Goal: Browse casually

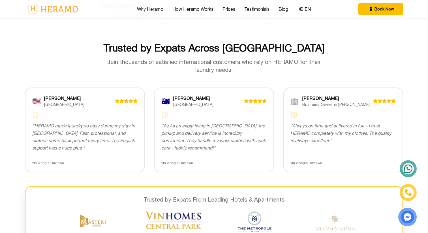
scroll to position [1081, 0]
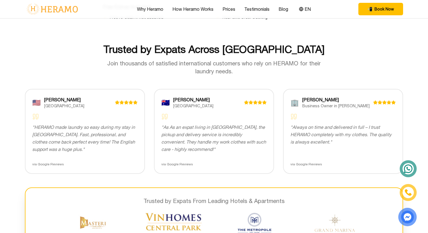
click at [163, 103] on div "🇦🇺" at bounding box center [165, 102] width 8 height 9
click at [176, 101] on div "[PERSON_NAME]" at bounding box center [208, 99] width 71 height 7
click at [296, 99] on div "🏢" at bounding box center [294, 102] width 8 height 9
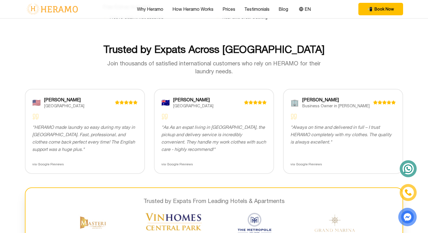
click at [296, 99] on div "🏢" at bounding box center [294, 102] width 8 height 9
click at [304, 102] on div "[PERSON_NAME]" at bounding box center [337, 99] width 71 height 7
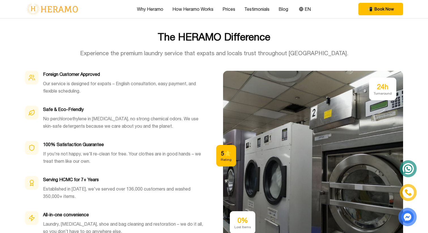
scroll to position [1629, 0]
